Goal: Transaction & Acquisition: Purchase product/service

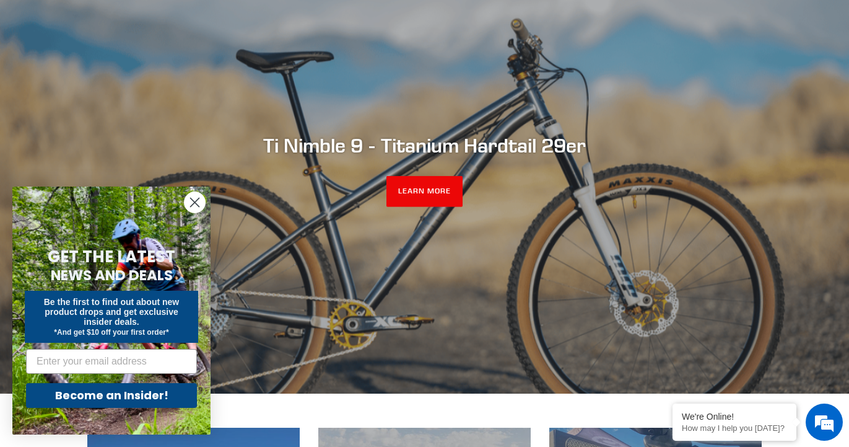
scroll to position [148, 0]
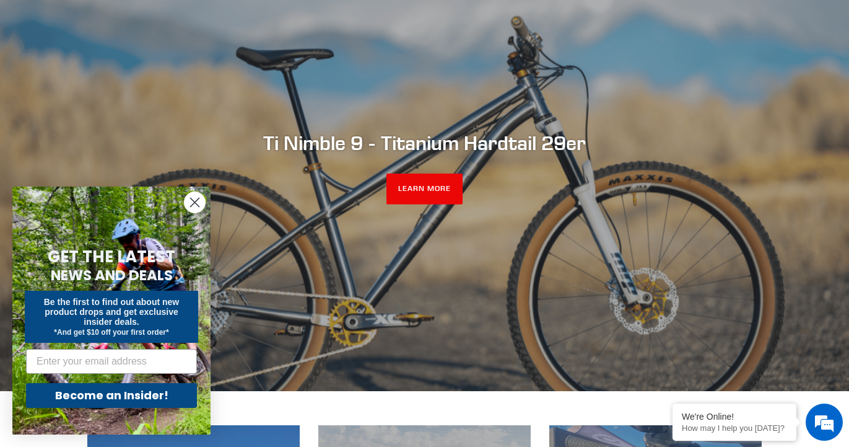
click at [195, 194] on circle "Close dialog" at bounding box center [195, 202] width 20 height 20
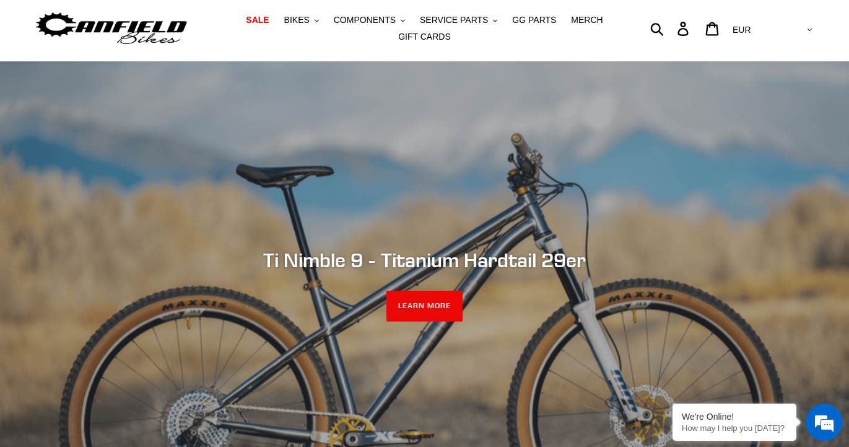
scroll to position [0, 0]
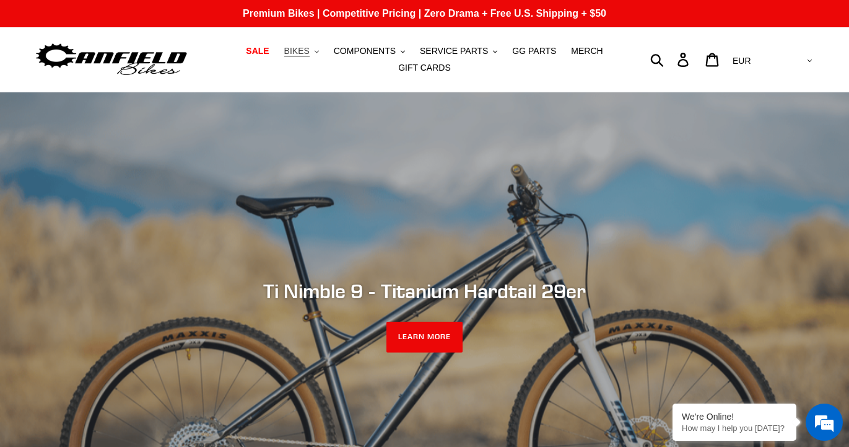
click at [310, 50] on span "BIKES" at bounding box center [296, 51] width 25 height 11
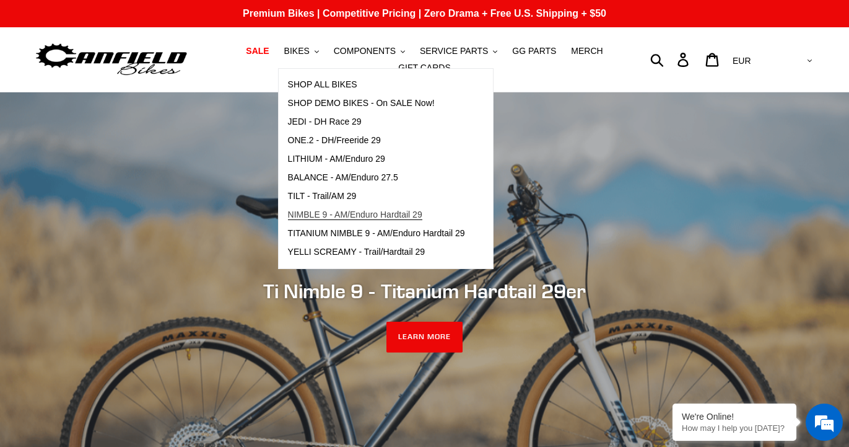
click at [371, 214] on span "NIMBLE 9 - AM/Enduro Hardtail 29" at bounding box center [355, 214] width 134 height 11
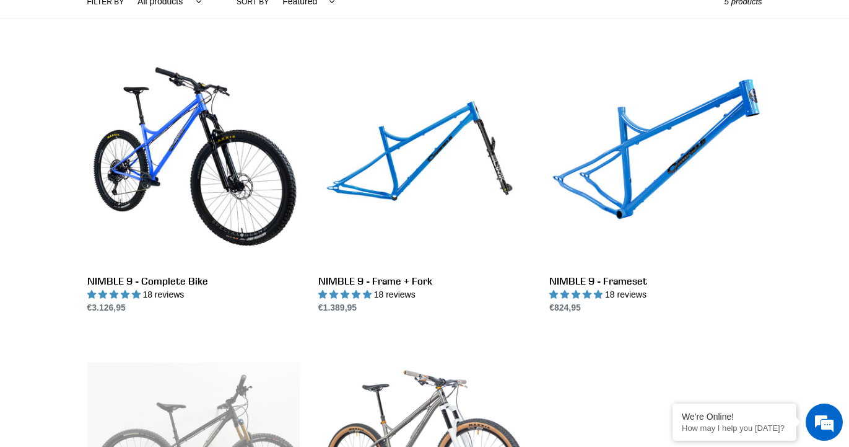
scroll to position [317, 0]
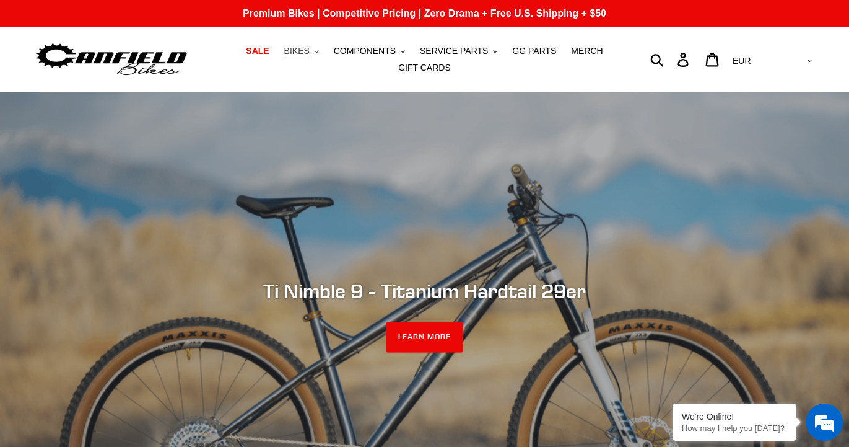
click at [310, 51] on span "BIKES" at bounding box center [296, 51] width 25 height 11
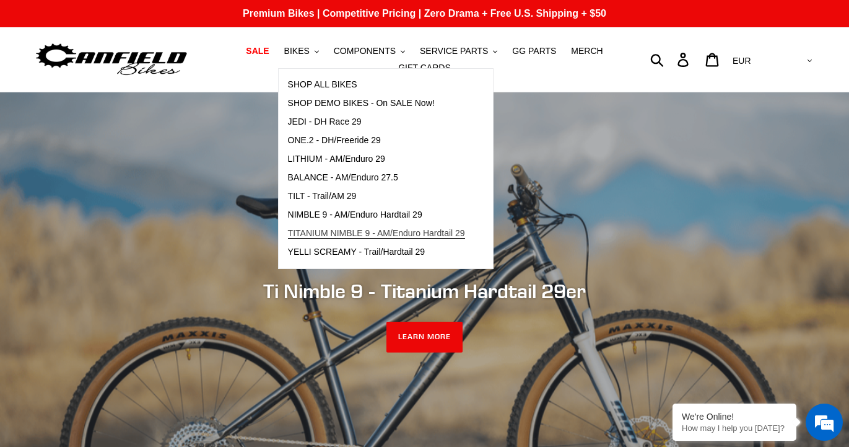
click at [432, 232] on span "TITANIUM NIMBLE 9 - AM/Enduro Hardtail 29" at bounding box center [376, 233] width 177 height 11
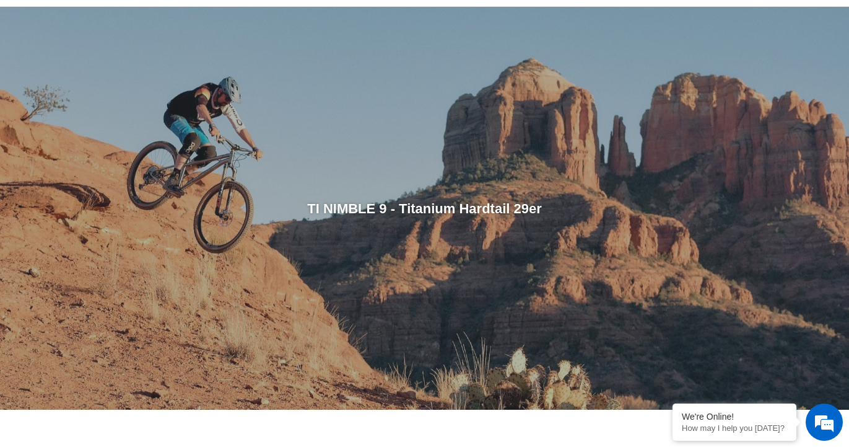
scroll to position [77, 0]
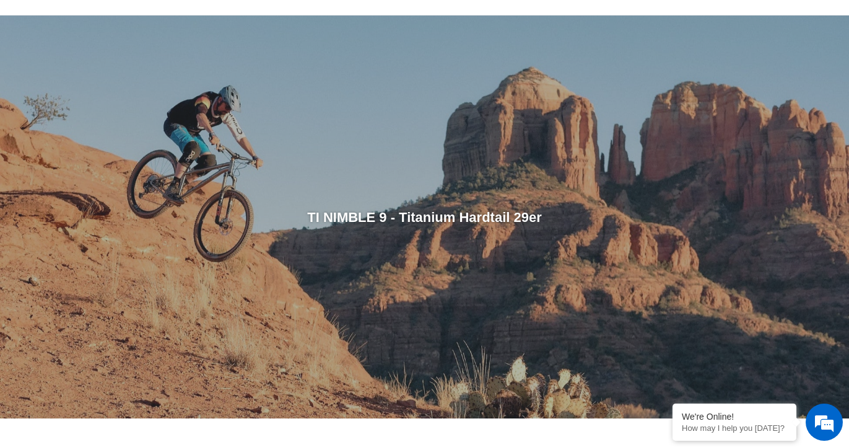
click at [56, 191] on div "slideshow" at bounding box center [424, 216] width 849 height 403
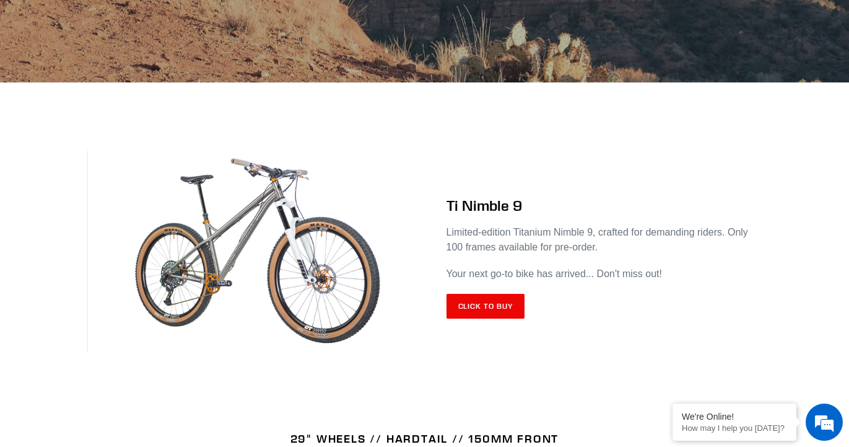
scroll to position [418, 0]
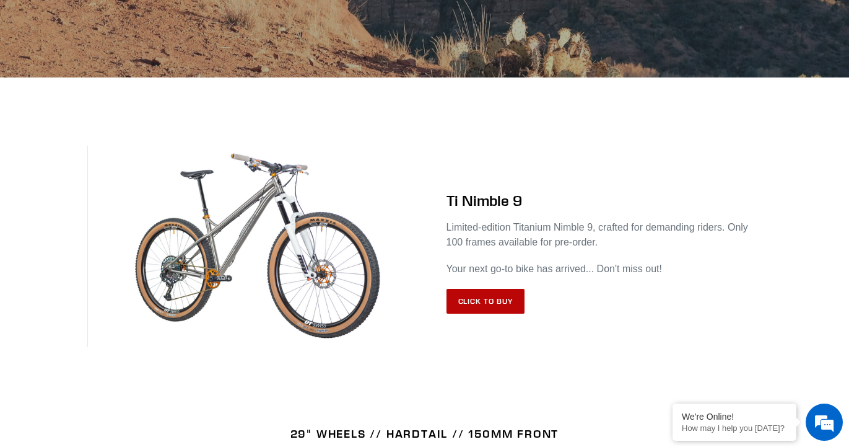
click at [497, 294] on link "Click to Buy" at bounding box center [486, 301] width 79 height 25
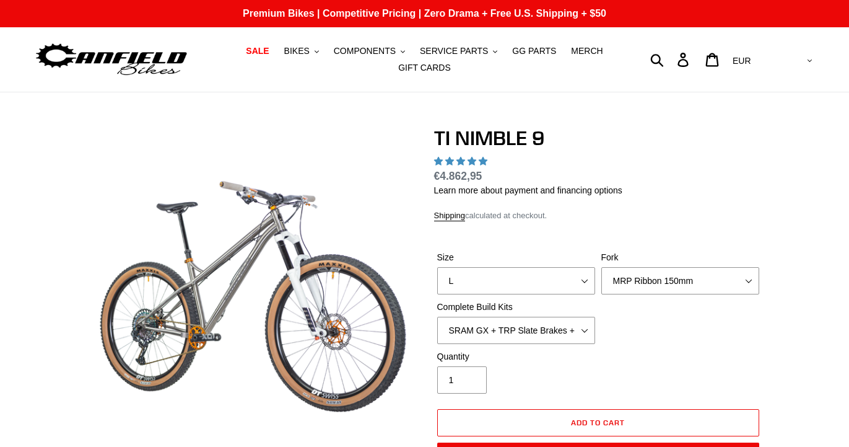
select select "highest-rating"
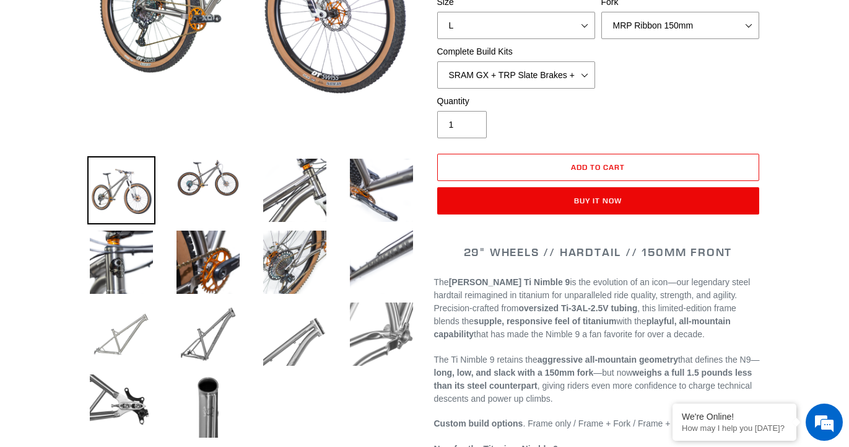
click at [113, 338] on img at bounding box center [121, 334] width 68 height 68
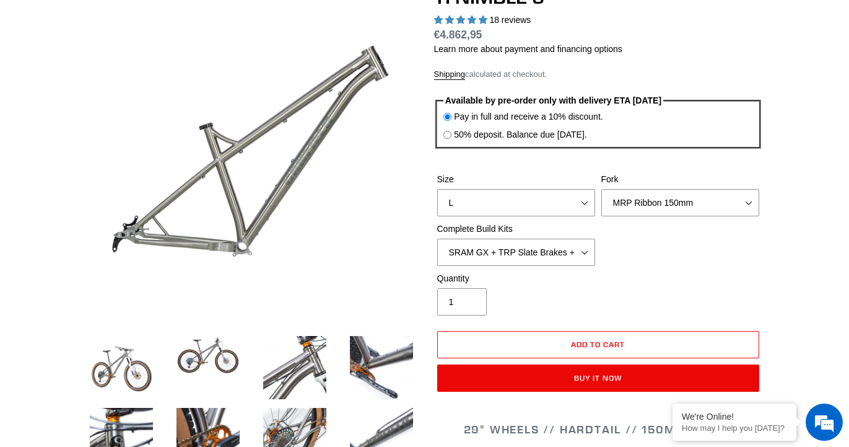
scroll to position [139, 0]
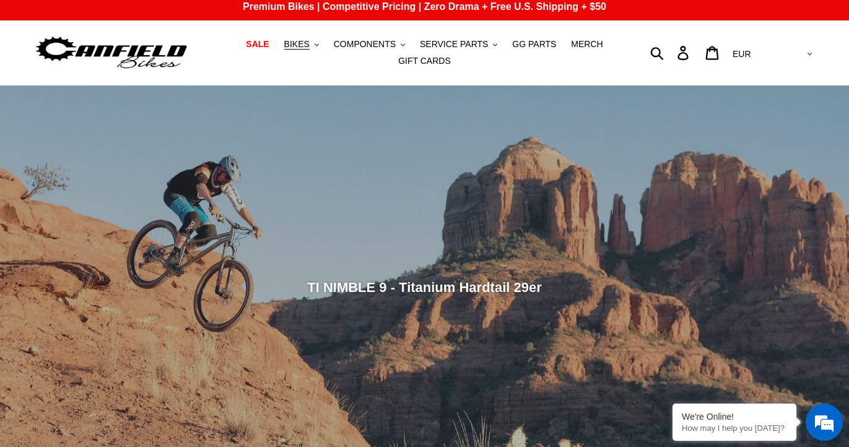
scroll to position [10, 0]
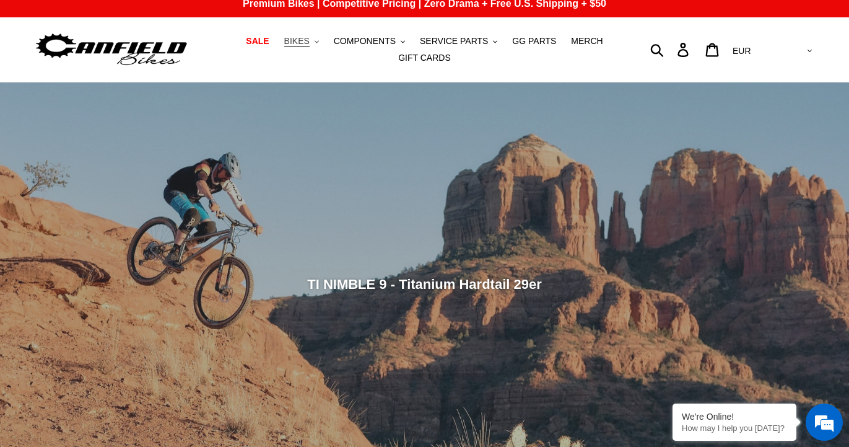
click at [309, 35] on button "BIKES .cls-1{fill:#231f20}" at bounding box center [301, 41] width 47 height 17
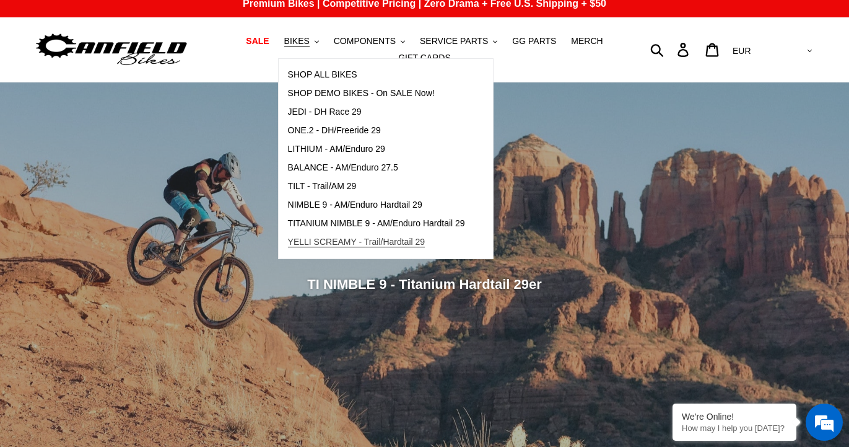
click at [404, 238] on span "YELLI SCREAMY - Trail/Hardtail 29" at bounding box center [357, 242] width 138 height 11
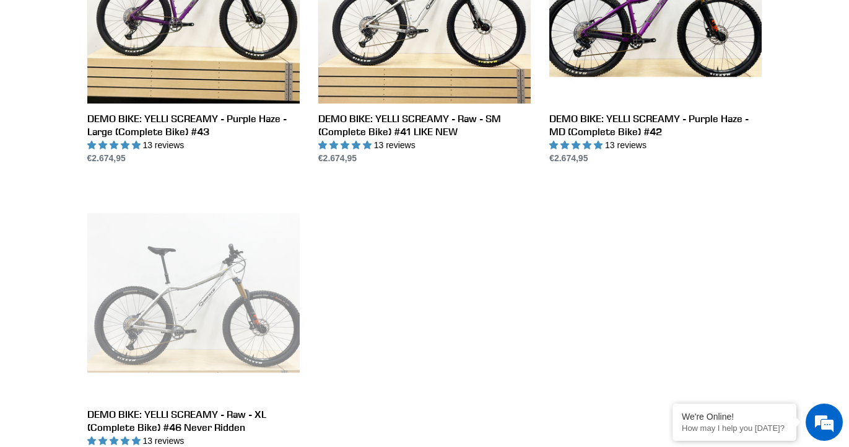
scroll to position [764, 0]
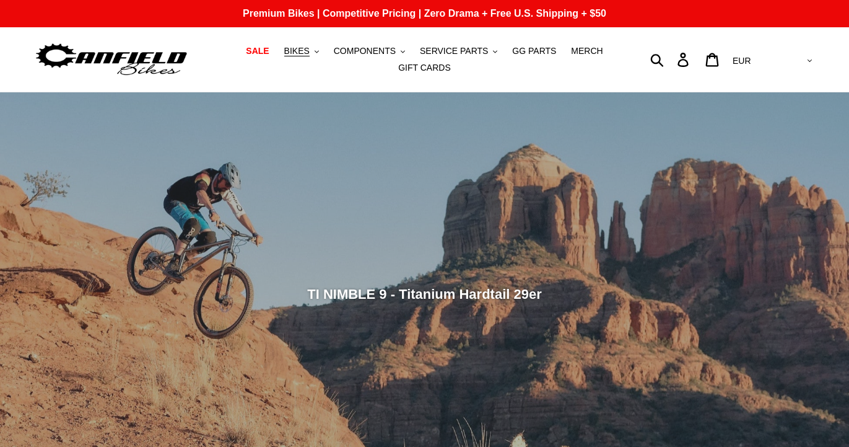
scroll to position [1, 0]
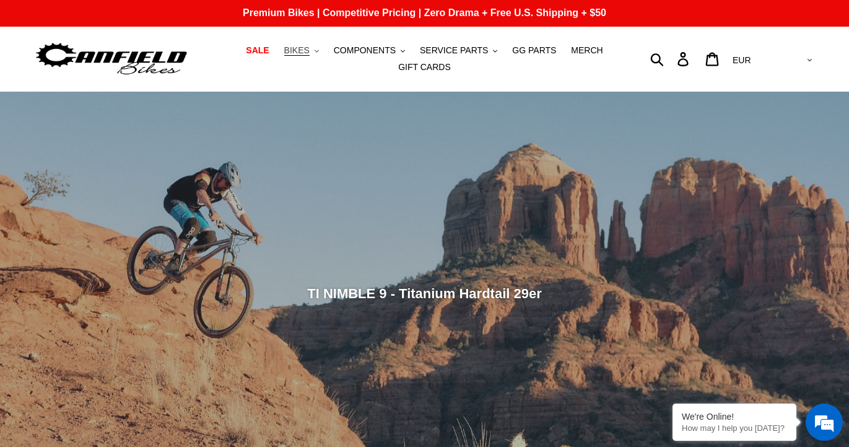
click at [304, 51] on span "BIKES" at bounding box center [296, 50] width 25 height 11
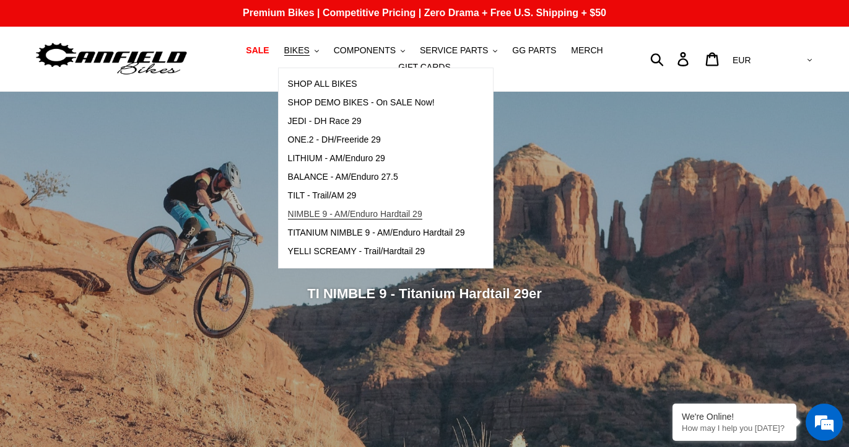
click at [387, 211] on span "NIMBLE 9 - AM/Enduro Hardtail 29" at bounding box center [355, 214] width 134 height 11
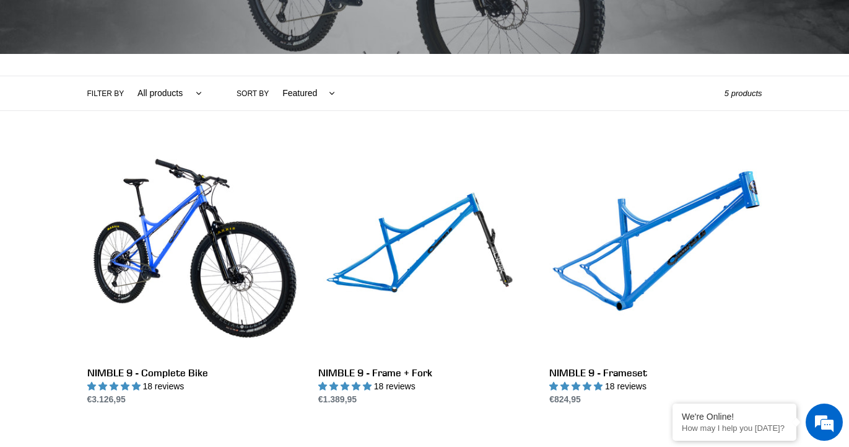
scroll to position [226, 0]
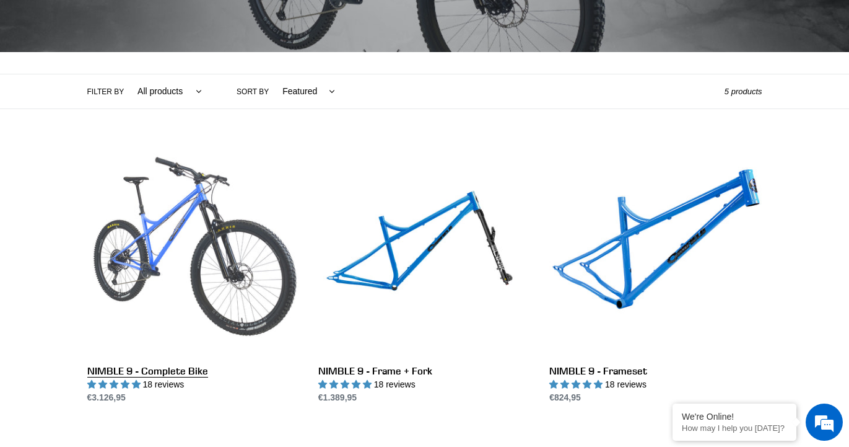
click at [154, 213] on link "NIMBLE 9 - Complete Bike" at bounding box center [193, 273] width 212 height 261
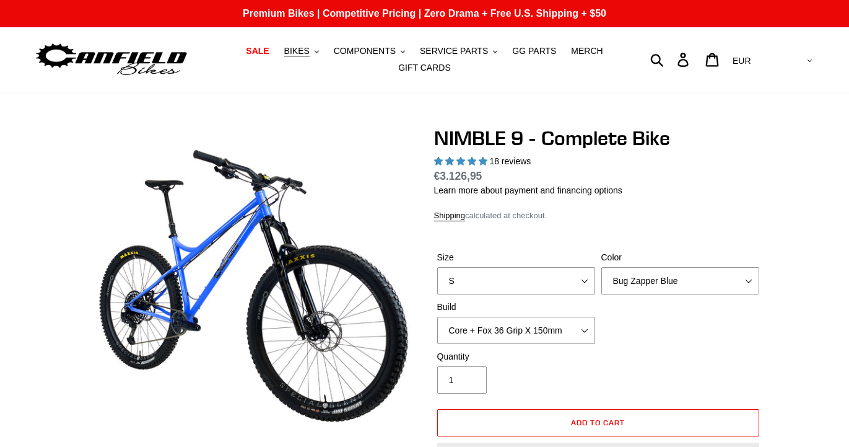
select select "highest-rating"
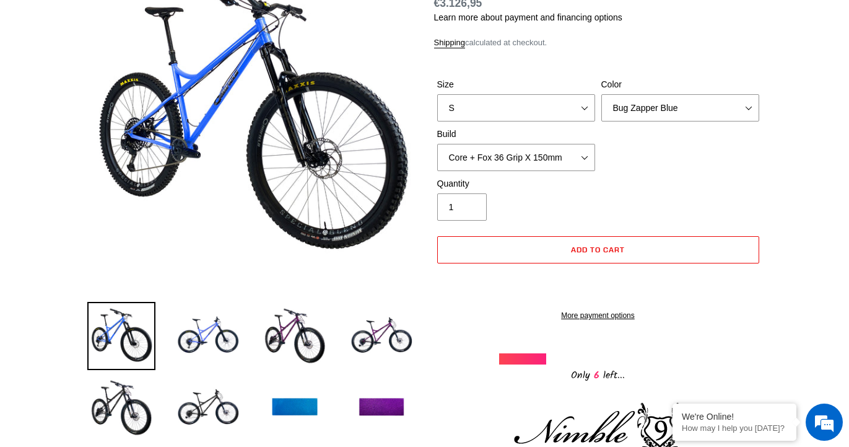
scroll to position [133, 0]
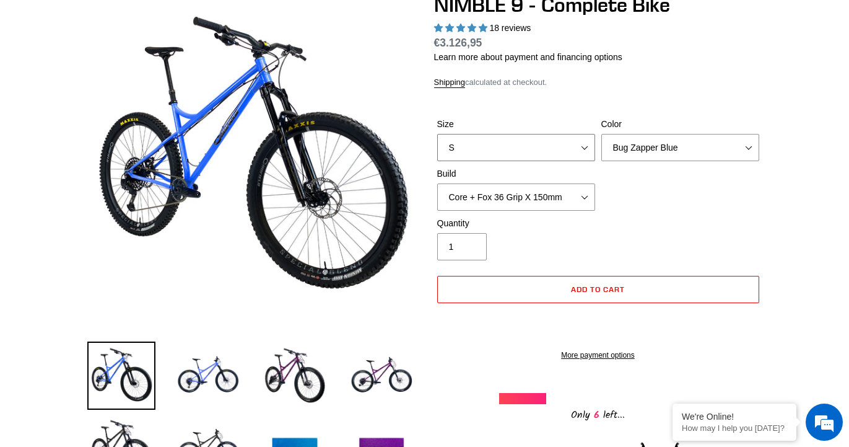
click at [578, 142] on select "S M L XL" at bounding box center [516, 147] width 158 height 27
select select "M"
click at [437, 134] on select "S M L XL" at bounding box center [516, 147] width 158 height 27
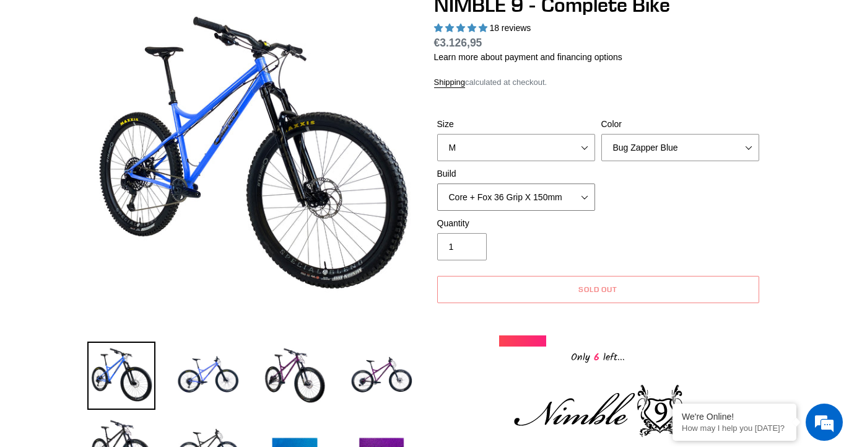
click at [579, 188] on select "Core + Fox 36 Grip X 150mm Pro + Fox 36 Grip X 150mm Core + RockShox Lyrik Ulti…" at bounding box center [516, 196] width 158 height 27
select select "Core + RockShox Lyrik Ultimate 150mm"
click at [437, 183] on select "Core + Fox 36 Grip X 150mm Pro + Fox 36 Grip X 150mm Core + RockShox Lyrik Ulti…" at bounding box center [516, 196] width 158 height 27
click at [700, 149] on select "Bug Zapper Blue Purple Haze - Sold Out Galaxy Black" at bounding box center [681, 147] width 158 height 27
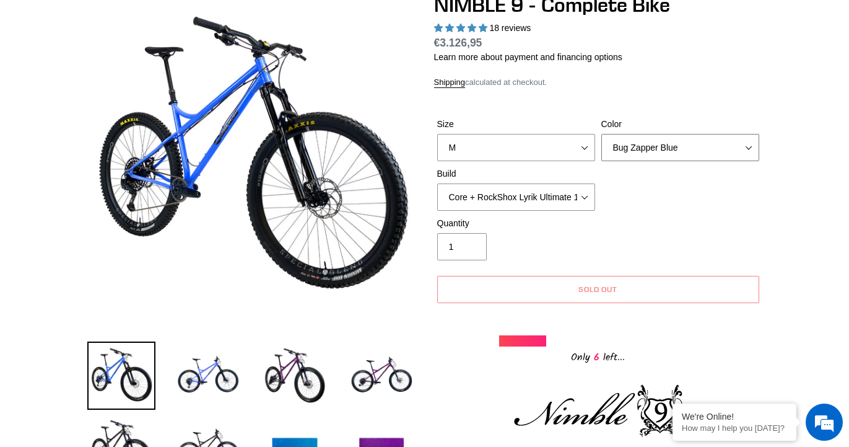
select select "Purple Haze - Sold Out"
click at [602, 134] on select "Bug Zapper Blue Purple Haze - Sold Out Galaxy Black" at bounding box center [681, 147] width 158 height 27
click at [671, 210] on div "Size S M L XL Color Bug Zapper Blue Purple Haze - Sold Out Galaxy Black Build C…" at bounding box center [598, 167] width 328 height 99
click at [293, 382] on img at bounding box center [295, 375] width 68 height 68
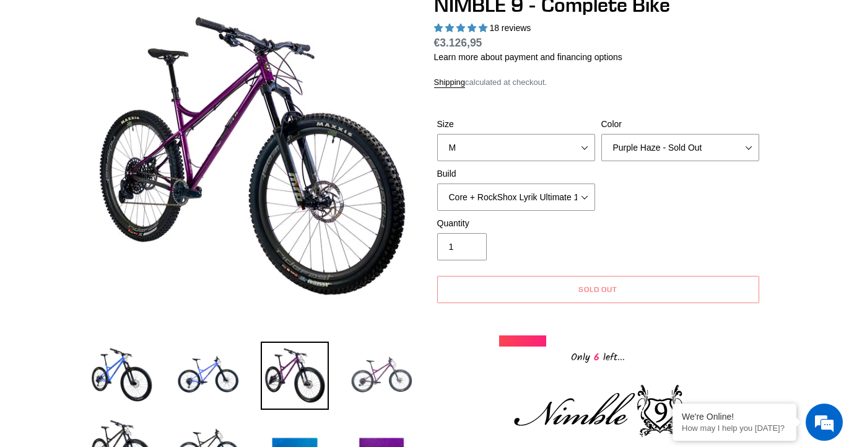
click at [380, 369] on img at bounding box center [382, 375] width 68 height 68
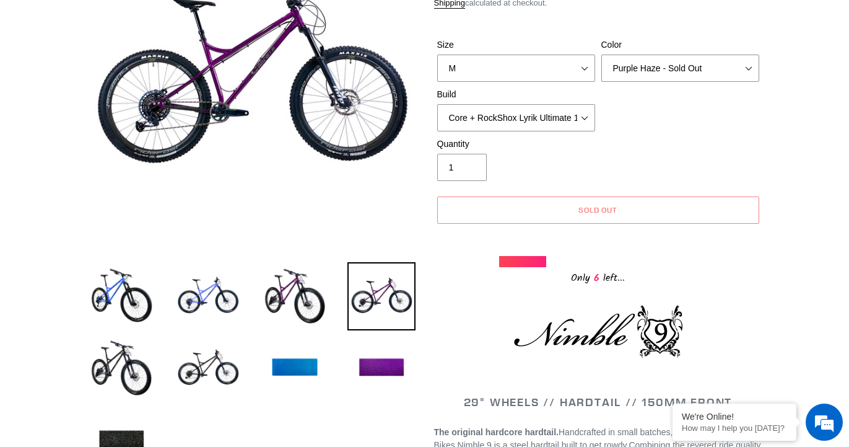
scroll to position [215, 0]
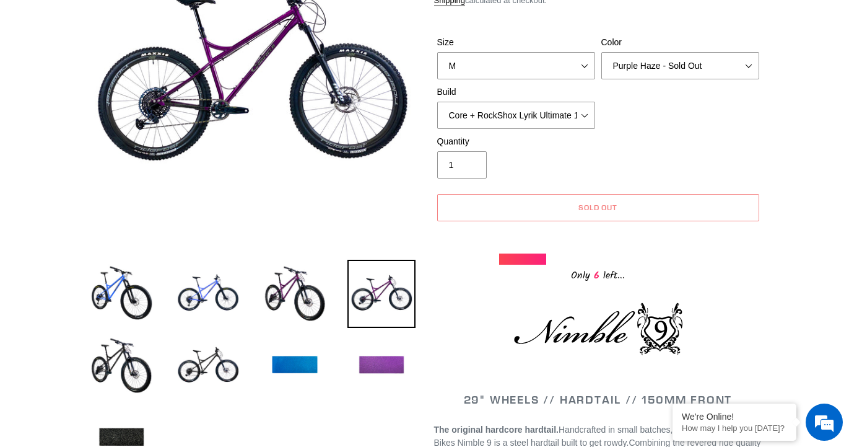
click at [375, 361] on img at bounding box center [382, 365] width 68 height 68
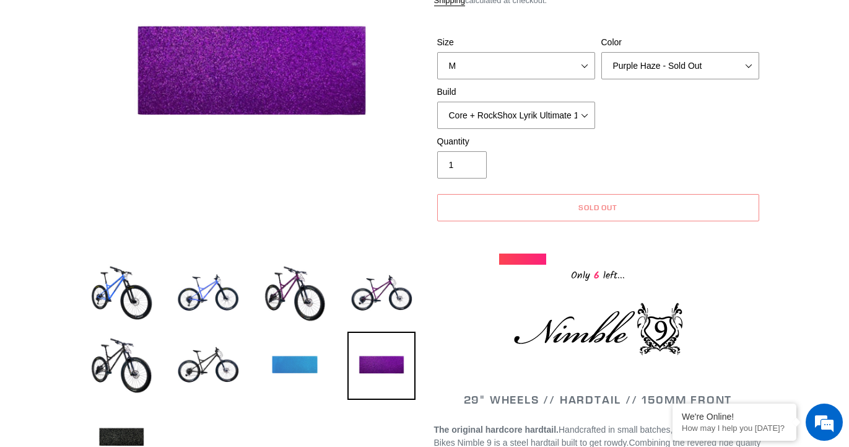
click at [292, 367] on img at bounding box center [295, 365] width 68 height 68
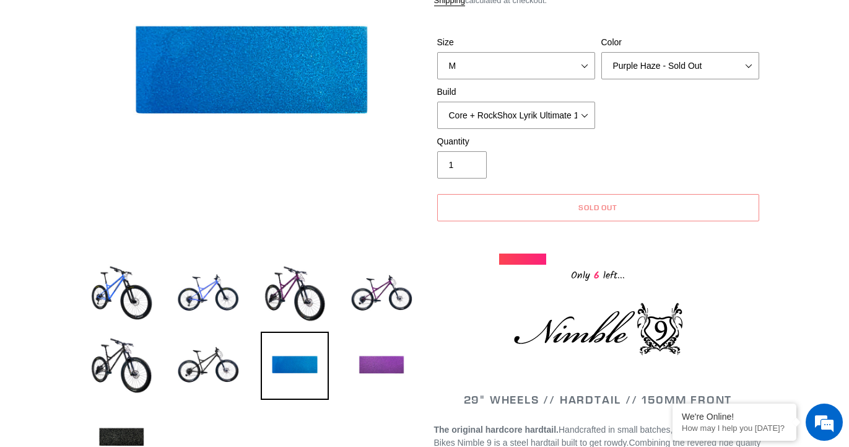
click at [375, 369] on img at bounding box center [382, 365] width 68 height 68
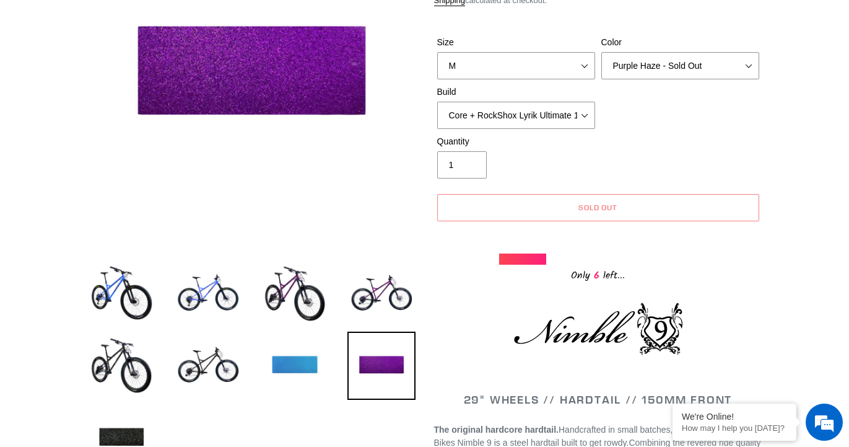
click at [287, 364] on img at bounding box center [295, 365] width 68 height 68
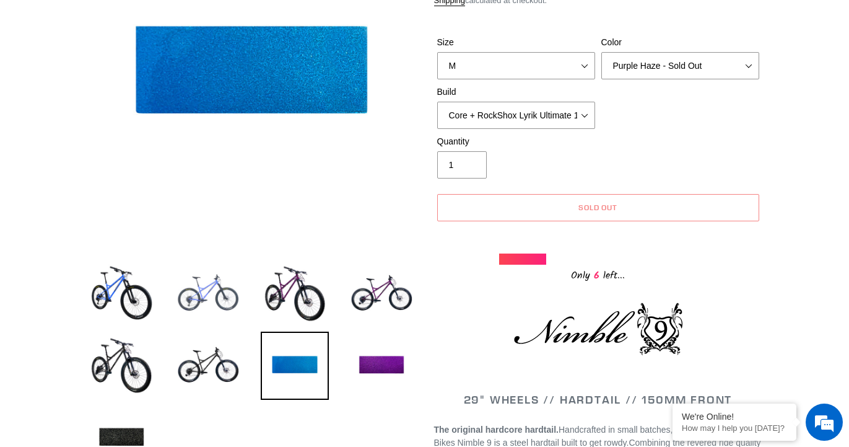
click at [211, 284] on img at bounding box center [208, 294] width 68 height 68
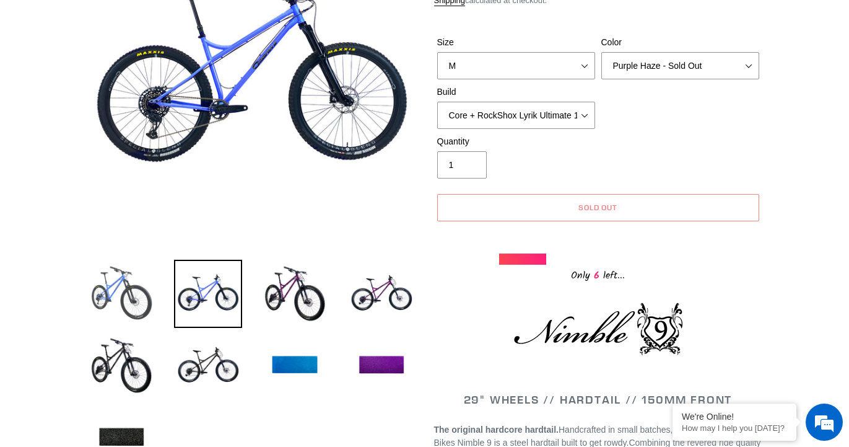
click at [113, 293] on img at bounding box center [121, 294] width 68 height 68
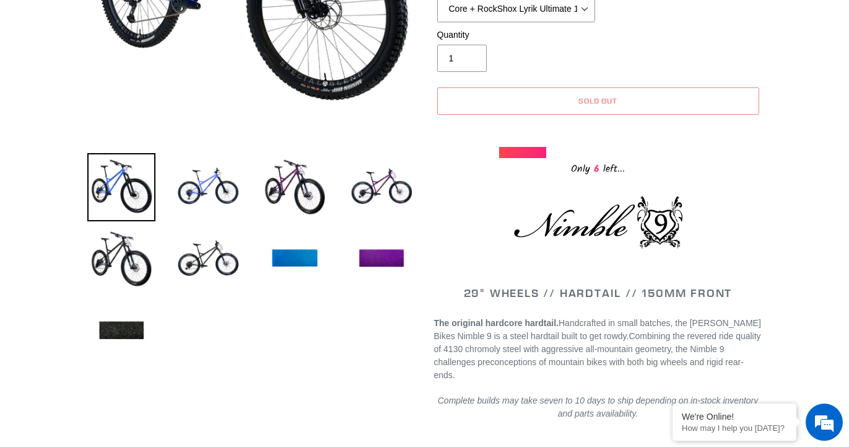
scroll to position [323, 0]
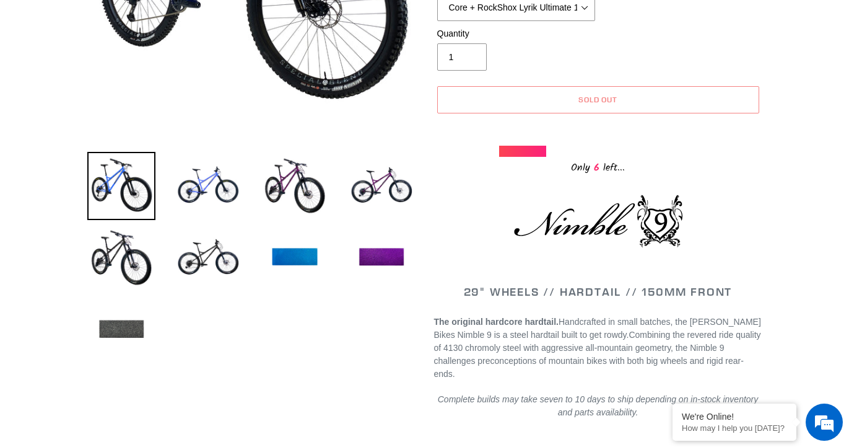
click at [114, 326] on img at bounding box center [121, 329] width 68 height 68
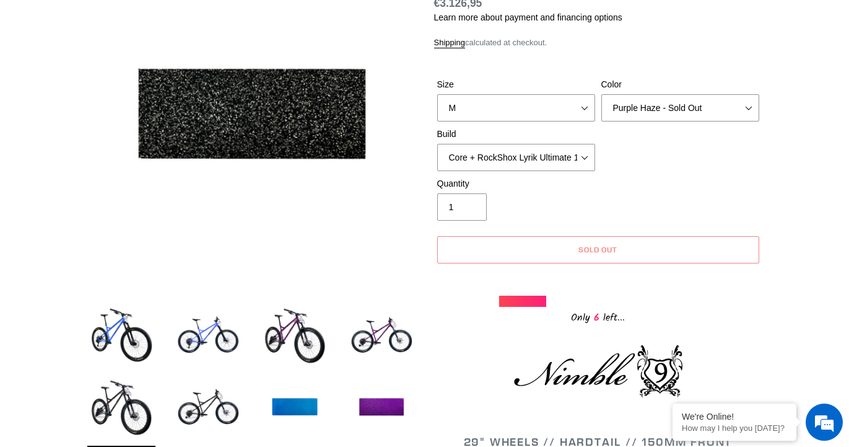
scroll to position [172, 0]
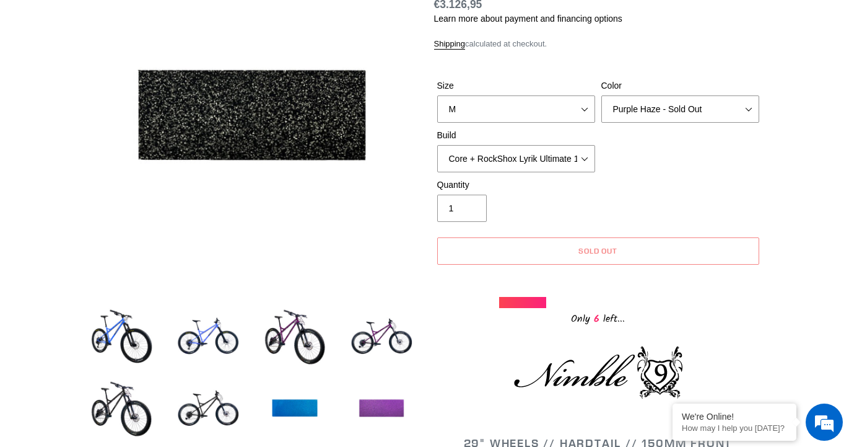
click at [374, 393] on img at bounding box center [382, 409] width 68 height 68
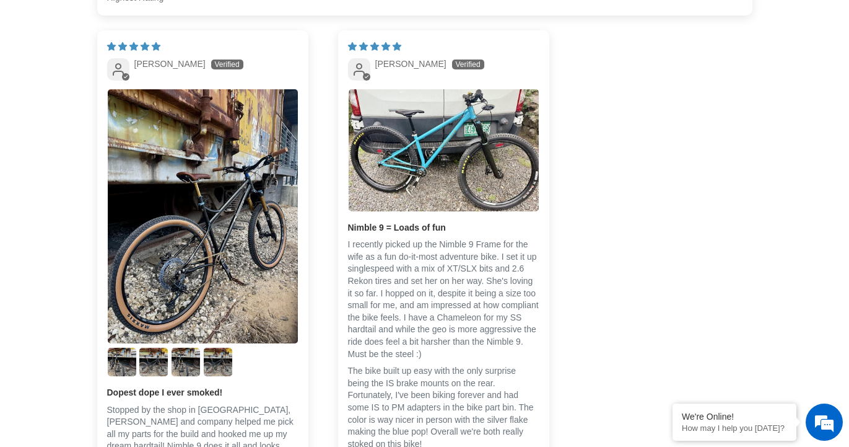
scroll to position [2345, 0]
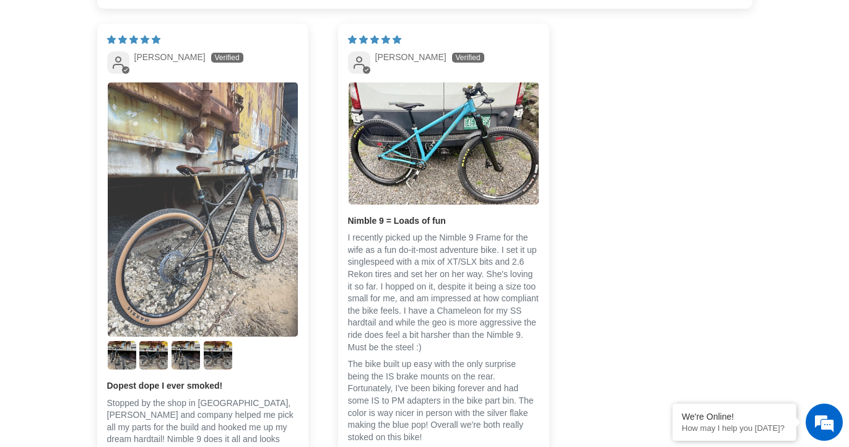
click at [232, 167] on img "Link to user picture 1" at bounding box center [203, 209] width 190 height 254
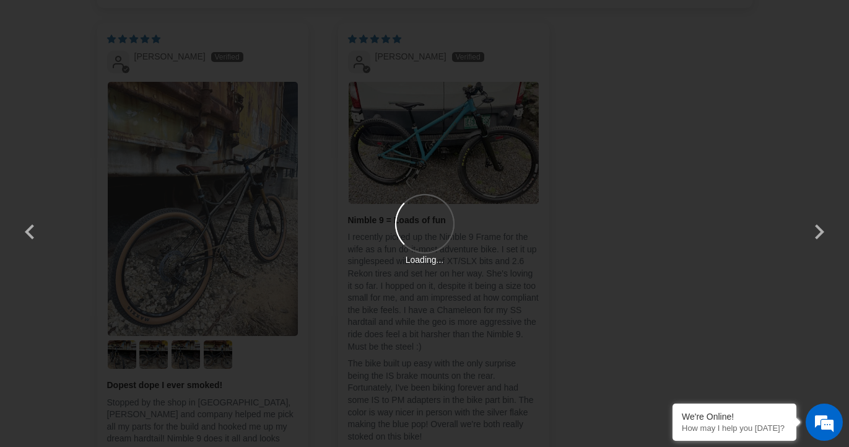
scroll to position [0, 0]
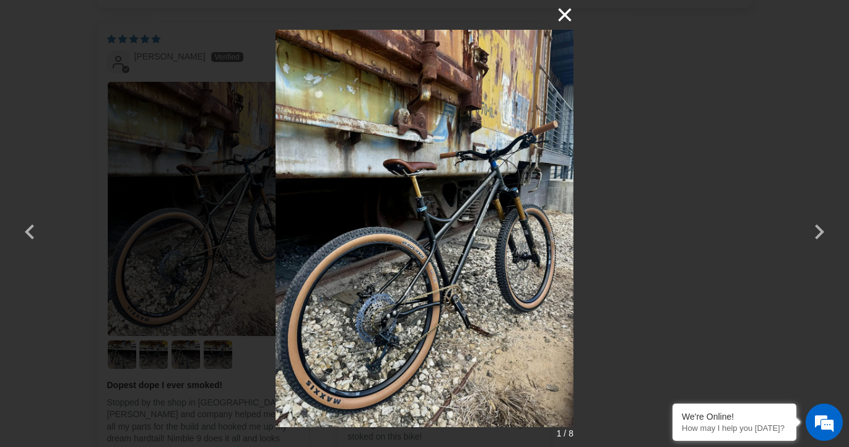
click at [559, 12] on button "×" at bounding box center [559, 15] width 30 height 30
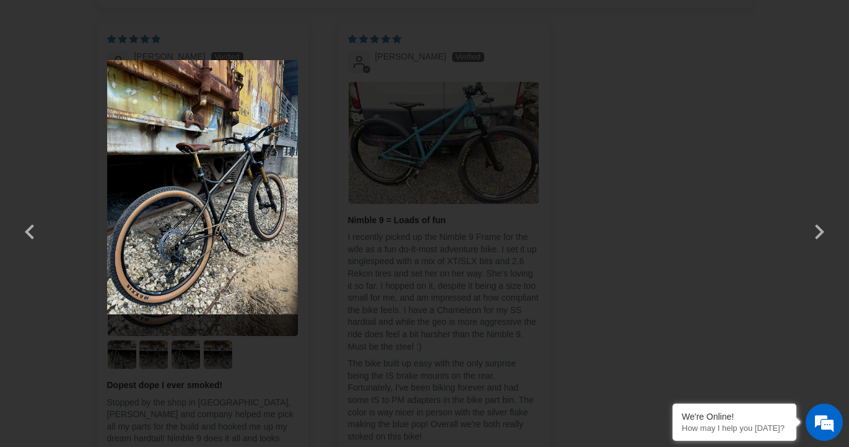
scroll to position [2345, 0]
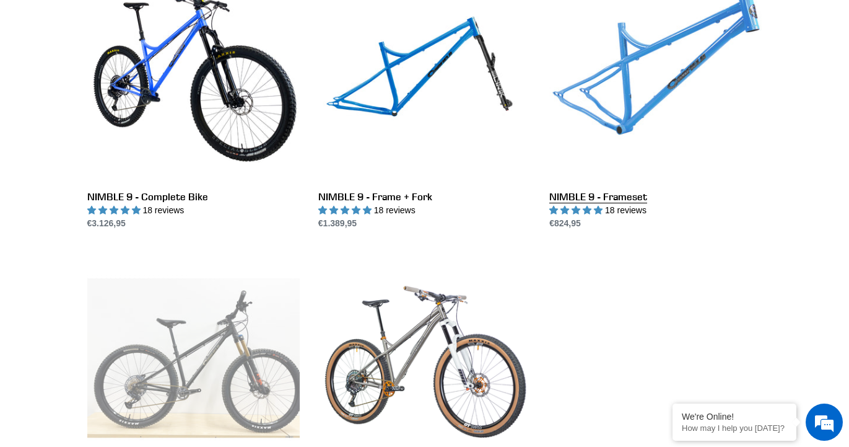
click at [625, 102] on link "NIMBLE 9 - Frameset" at bounding box center [655, 99] width 212 height 261
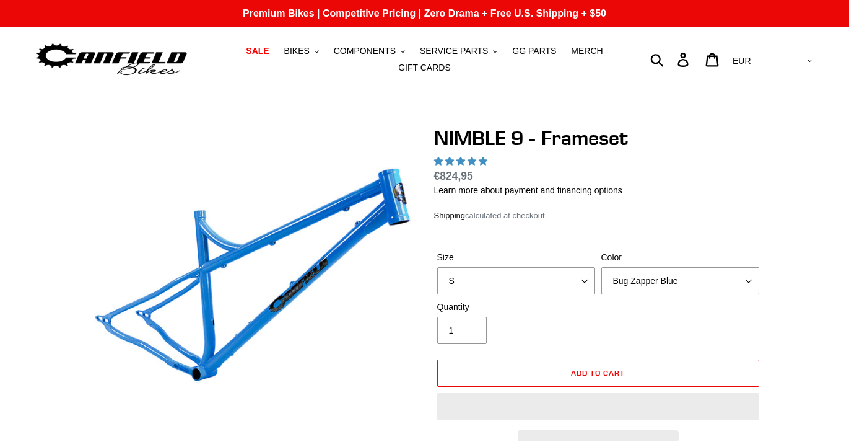
select select "highest-rating"
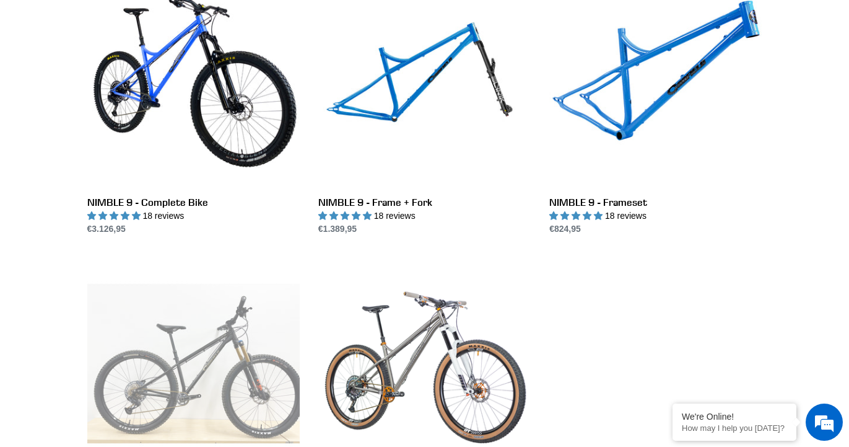
scroll to position [387, 0]
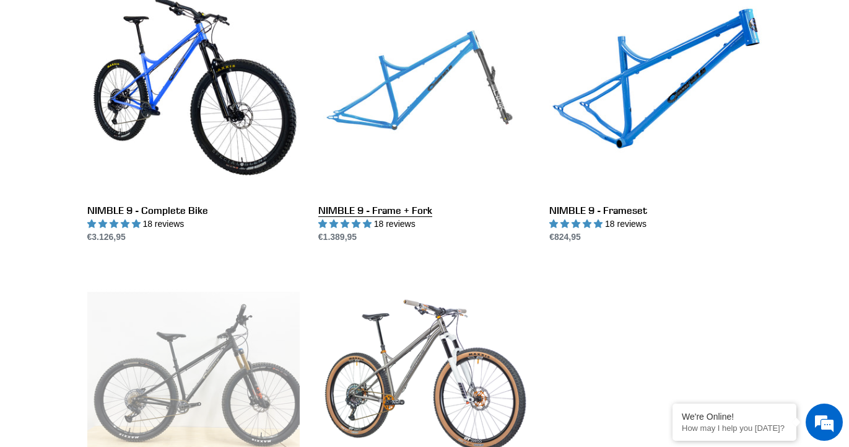
click at [522, 105] on link "NIMBLE 9 - Frame + Fork" at bounding box center [424, 113] width 212 height 261
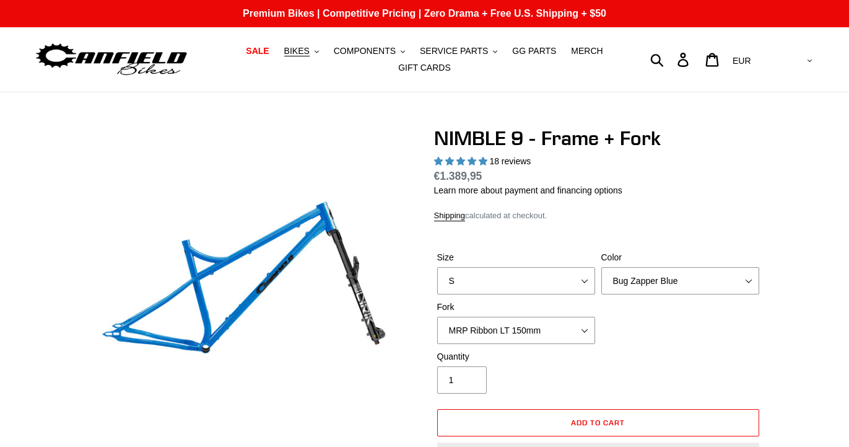
select select "highest-rating"
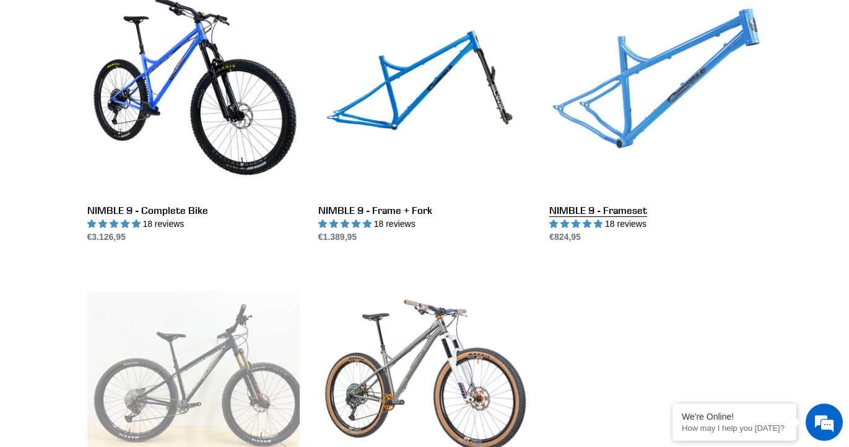
click at [617, 100] on link "NIMBLE 9 - Frameset" at bounding box center [655, 113] width 212 height 261
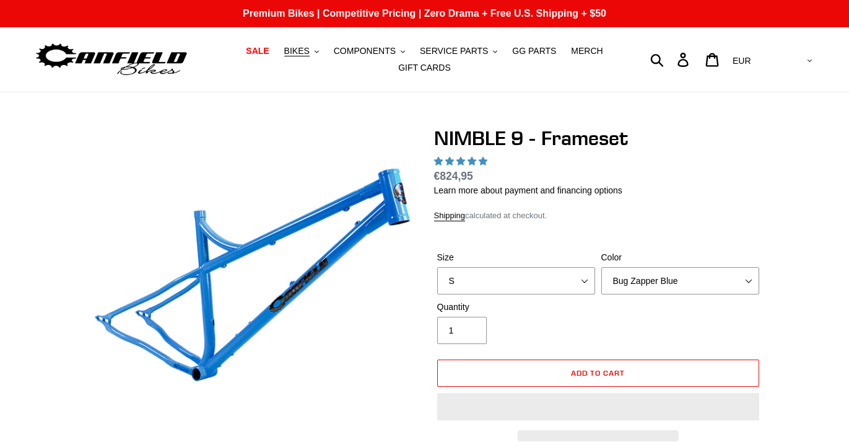
select select "highest-rating"
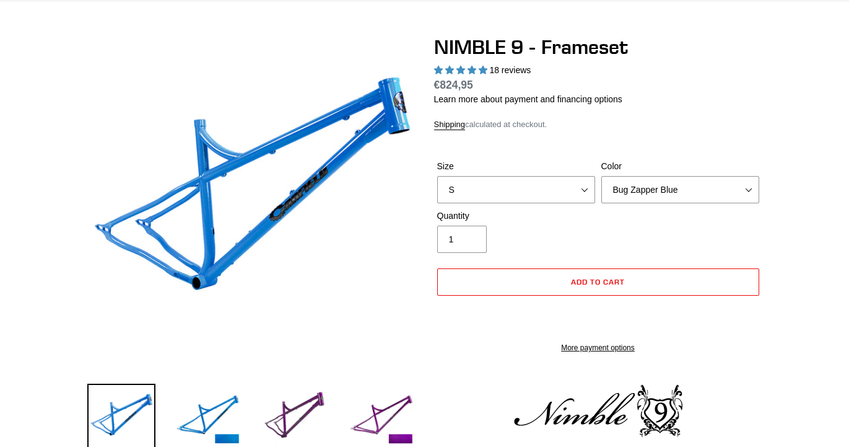
scroll to position [96, 0]
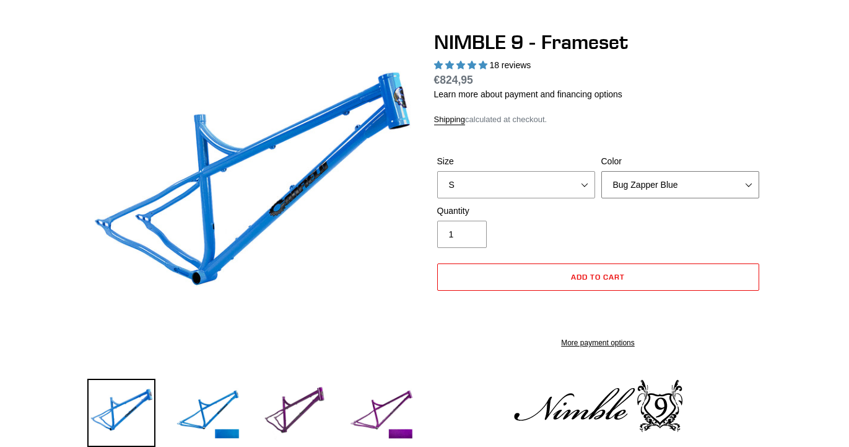
click at [750, 183] on select "Bug Zapper Blue Purple Haze -Sold Out Galaxy Black" at bounding box center [681, 184] width 158 height 27
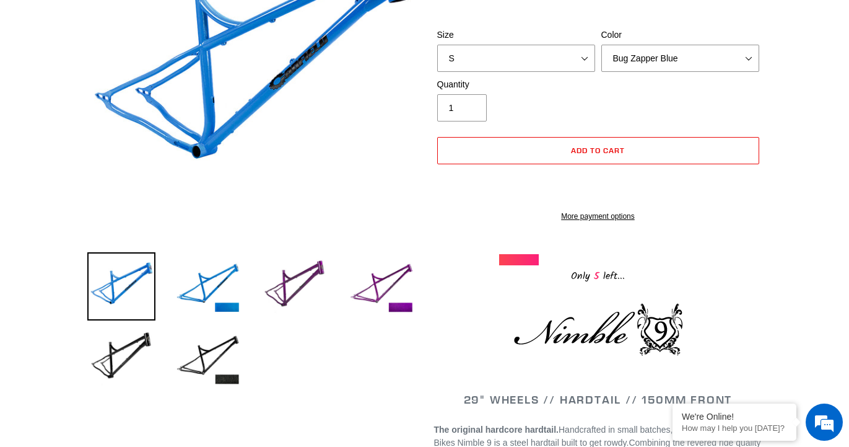
scroll to position [228, 0]
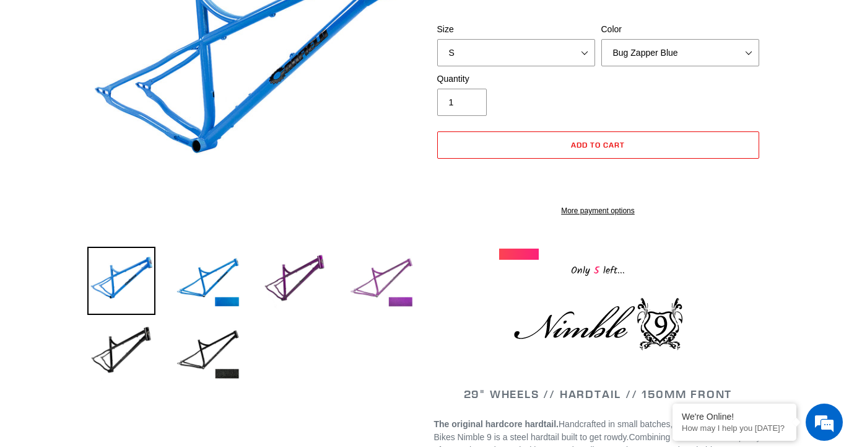
click at [391, 276] on img at bounding box center [382, 281] width 68 height 68
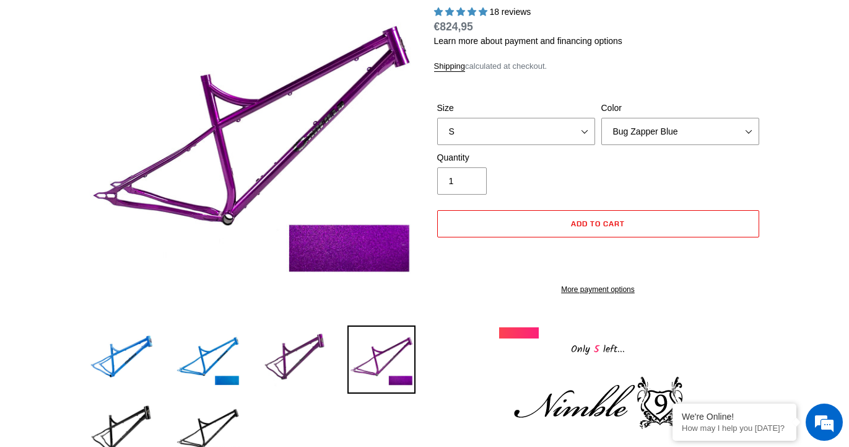
scroll to position [148, 0]
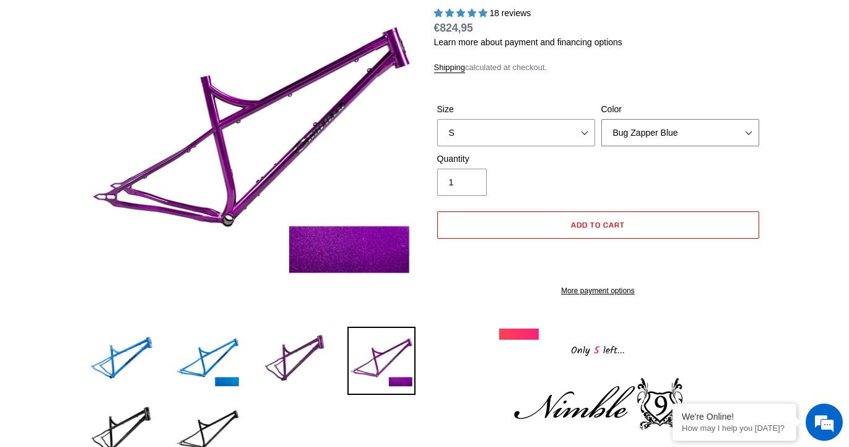
click at [702, 124] on select "Bug Zapper Blue Purple Haze -Sold Out Galaxy Black" at bounding box center [681, 132] width 158 height 27
click at [756, 70] on div "Shipping calculated at checkout." at bounding box center [598, 67] width 328 height 12
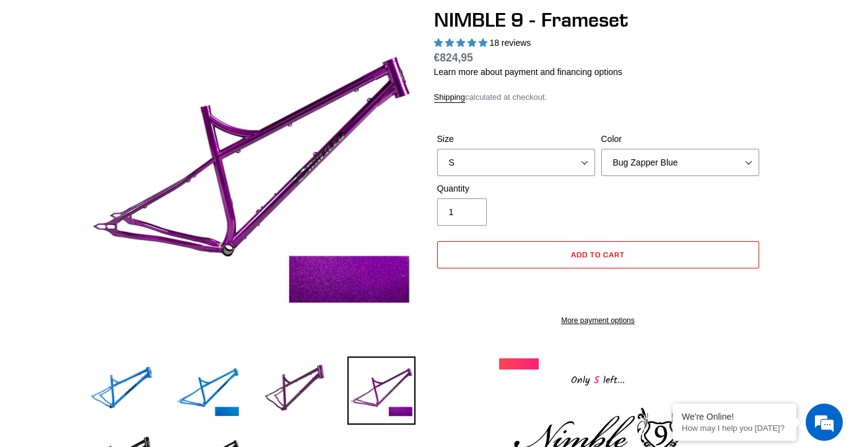
scroll to position [117, 0]
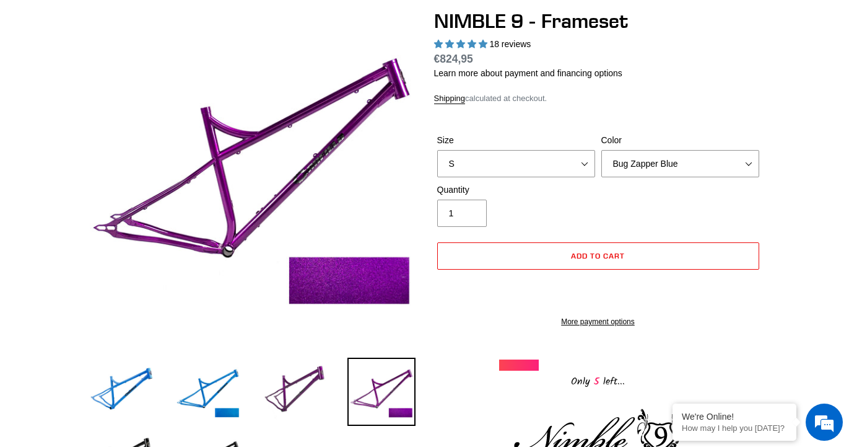
click at [374, 380] on img at bounding box center [382, 391] width 68 height 68
click at [308, 372] on img at bounding box center [295, 391] width 68 height 68
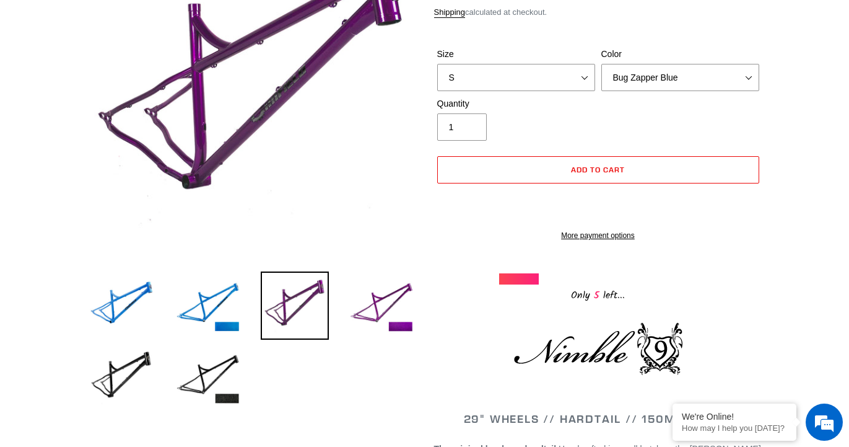
scroll to position [204, 0]
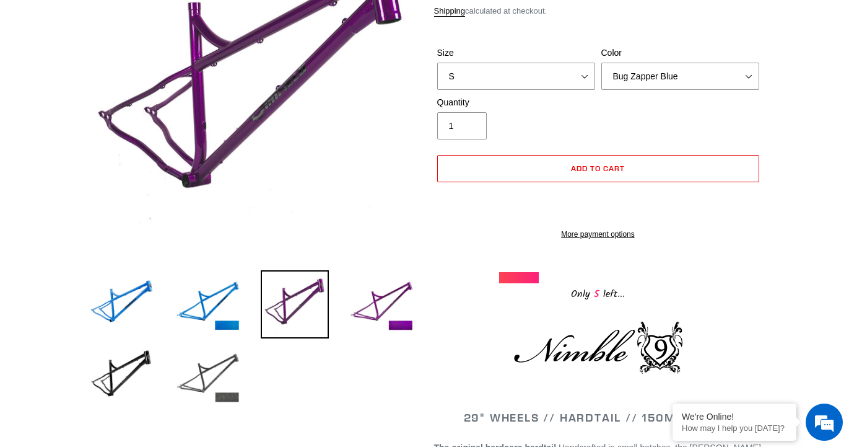
click at [211, 363] on img at bounding box center [208, 376] width 68 height 68
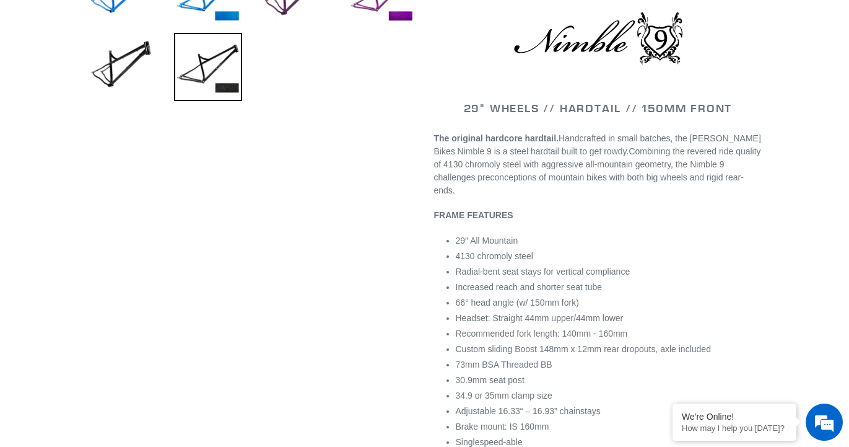
scroll to position [0, 0]
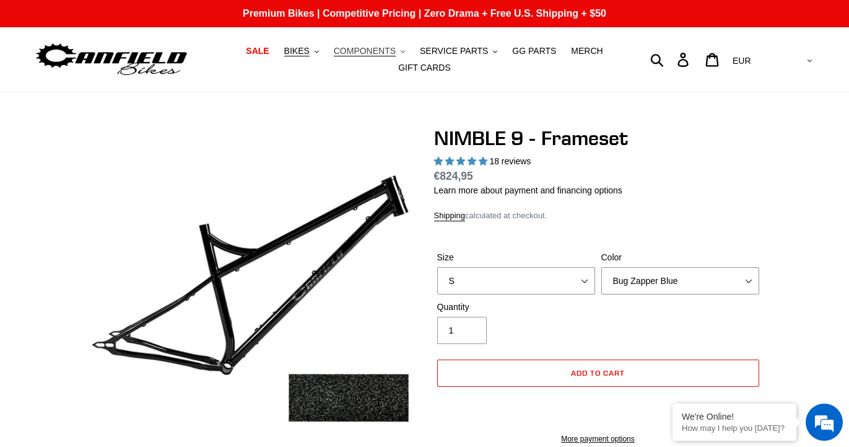
click at [359, 54] on span "COMPONENTS" at bounding box center [365, 51] width 62 height 11
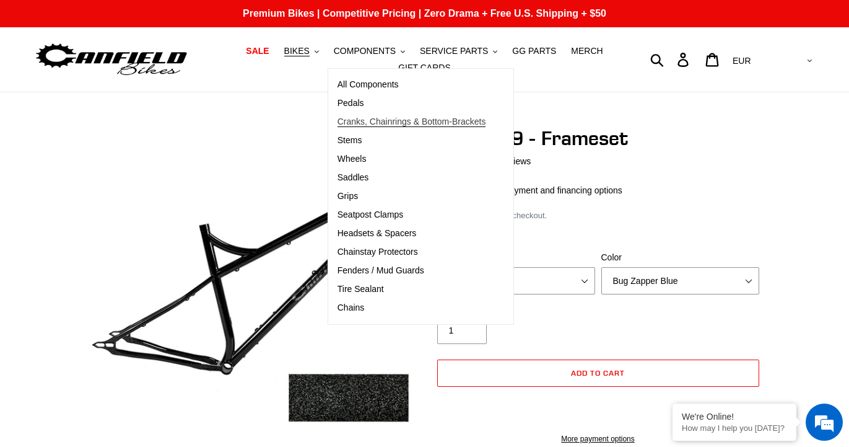
click at [358, 118] on span "Cranks, Chainrings & Bottom-Brackets" at bounding box center [412, 121] width 149 height 11
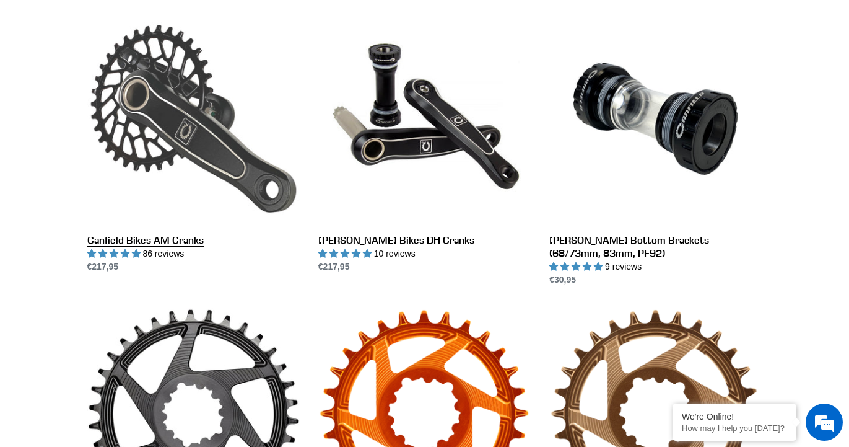
click at [234, 161] on link "Canfield Bikes AM Cranks" at bounding box center [193, 142] width 212 height 261
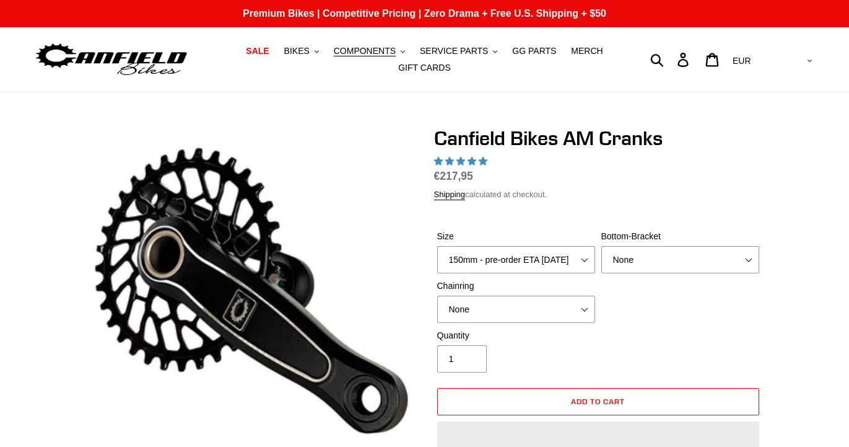
select select "highest-rating"
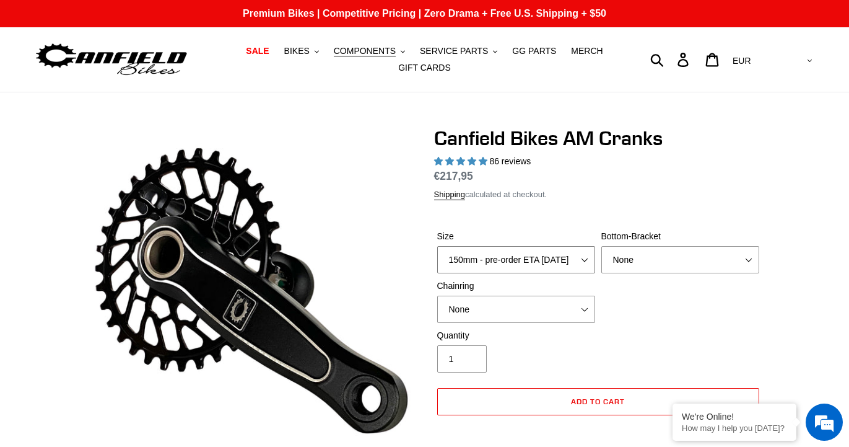
click at [569, 255] on select "150mm - pre-order ETA 9/30/25 155mm - pre-order ETA 9/30/25 160mm - pre-order E…" at bounding box center [516, 259] width 158 height 27
select select "170mm"
click at [437, 246] on select "150mm - pre-order ETA 9/30/25 155mm - pre-order ETA 9/30/25 160mm - pre-order E…" at bounding box center [516, 259] width 158 height 27
click at [569, 230] on label "Size" at bounding box center [516, 236] width 158 height 13
click at [569, 246] on select "150mm - pre-order ETA 9/30/25 155mm - pre-order ETA 9/30/25 160mm - pre-order E…" at bounding box center [516, 259] width 158 height 27
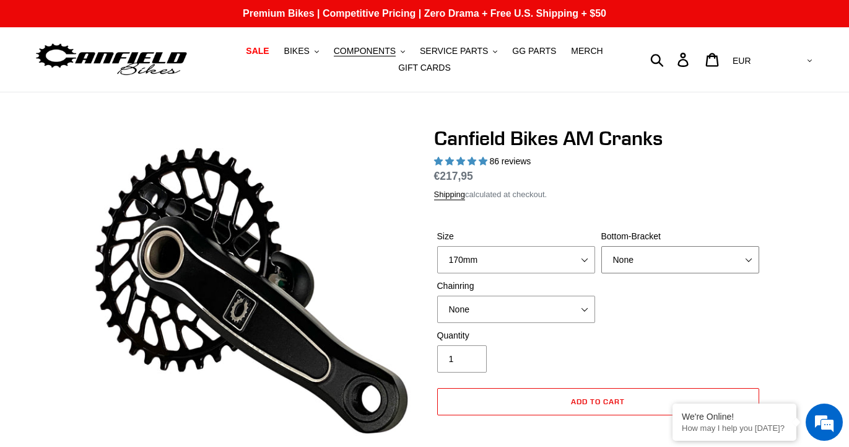
click at [622, 260] on select "None BSA Threaded 68/73mm Press Fit PF92" at bounding box center [681, 259] width 158 height 27
click at [539, 316] on select "None 30t Round (Boost 148) 30t Oval (Boost 148) 32t Round (Boost 148) 32t Oval …" at bounding box center [516, 308] width 158 height 27
click at [661, 329] on div "Quantity 1" at bounding box center [598, 354] width 328 height 50
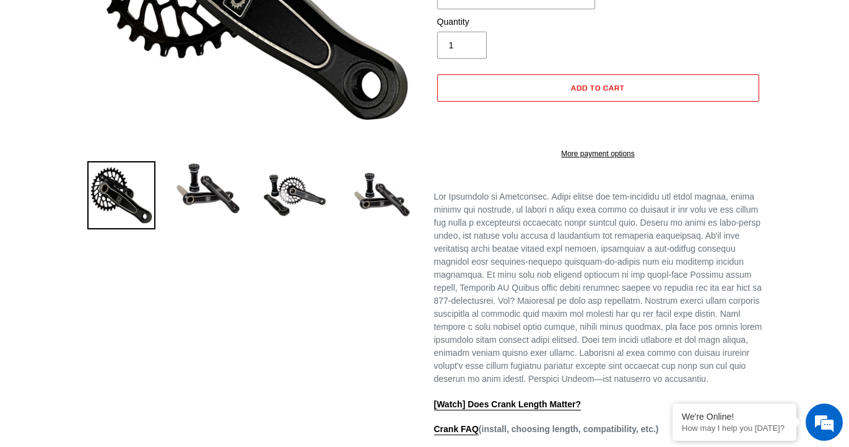
scroll to position [315, 0]
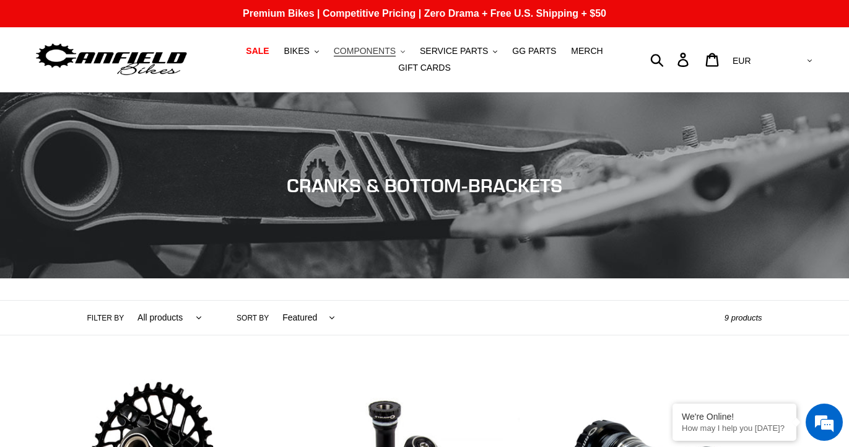
click at [375, 47] on span "COMPONENTS" at bounding box center [365, 51] width 62 height 11
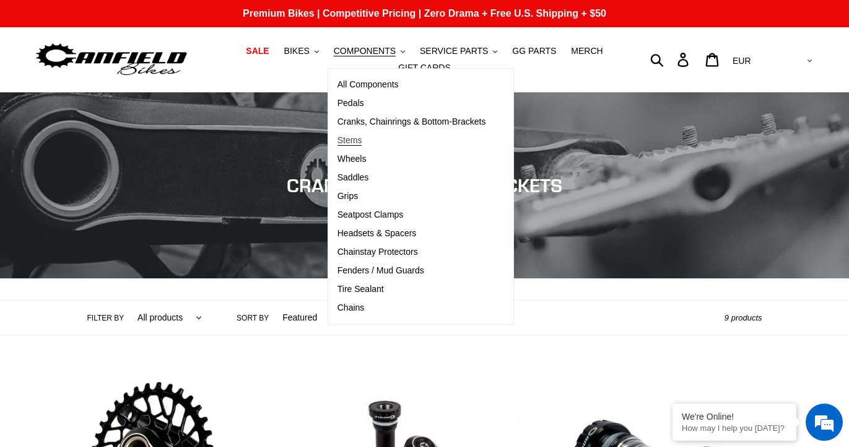
click at [362, 138] on span "Stems" at bounding box center [350, 140] width 25 height 11
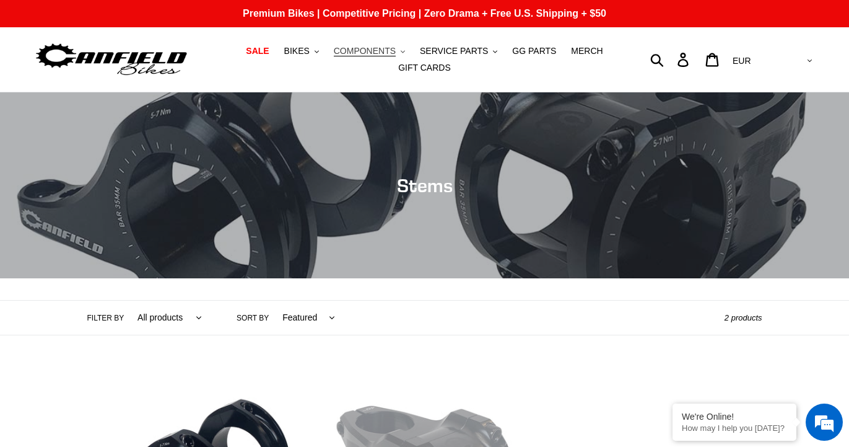
click at [372, 45] on button "COMPONENTS .cls-1{fill:#231f20}" at bounding box center [370, 51] width 84 height 17
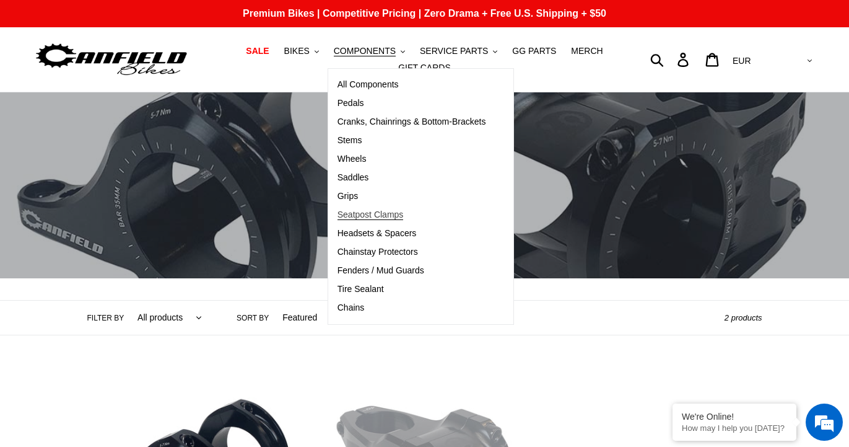
click at [395, 209] on link "Seatpost Clamps" at bounding box center [411, 215] width 167 height 19
